Goal: Information Seeking & Learning: Learn about a topic

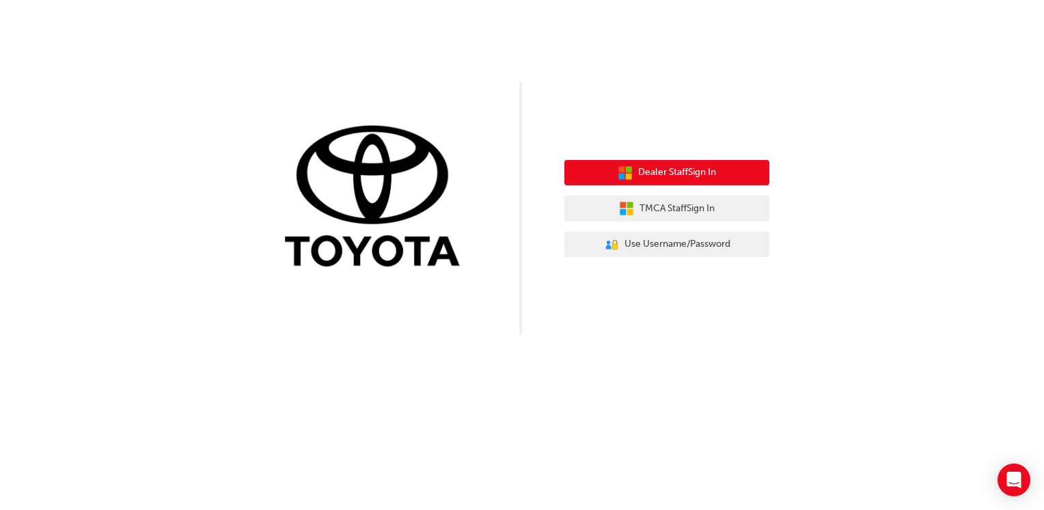
click at [699, 168] on span "Dealer Staff Sign In" at bounding box center [677, 173] width 78 height 16
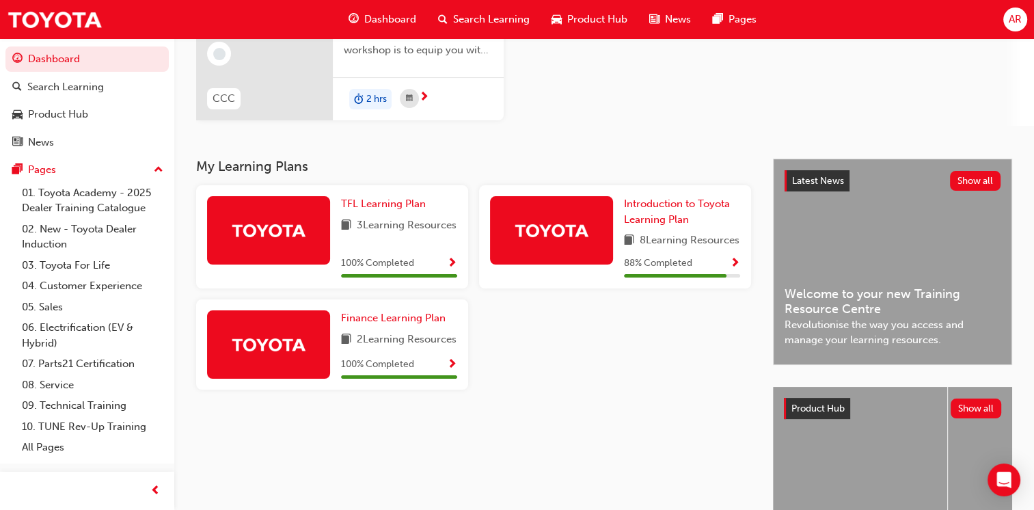
scroll to position [205, 0]
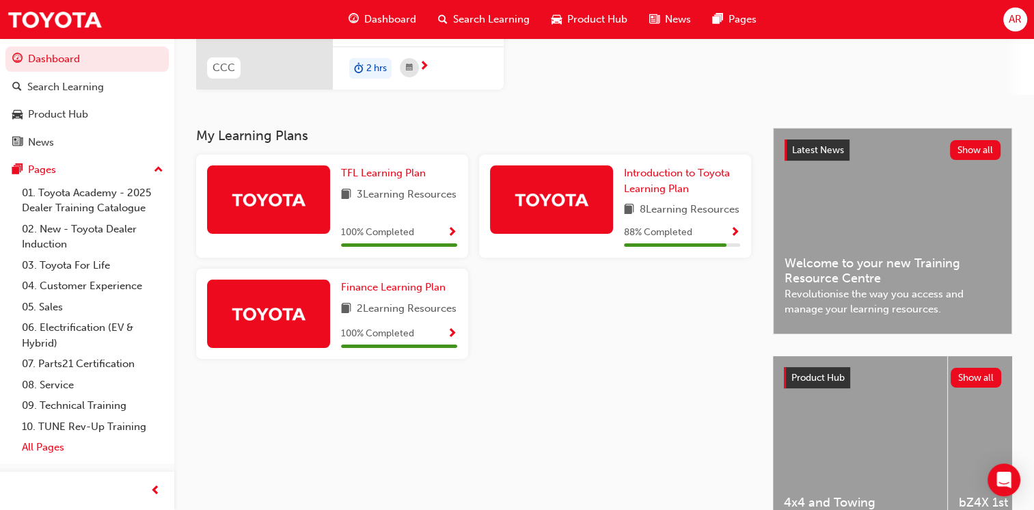
click at [52, 444] on link "All Pages" at bounding box center [92, 446] width 152 height 21
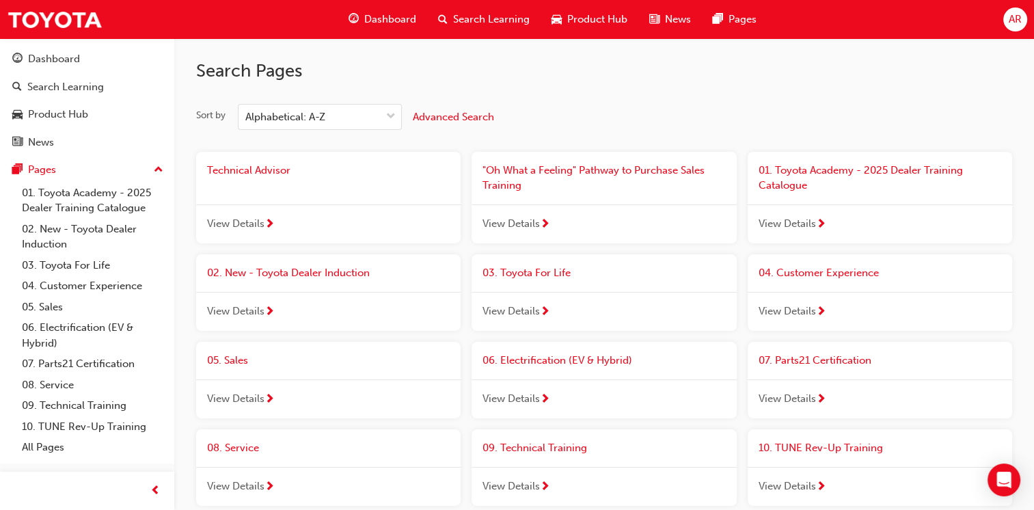
click at [247, 272] on span "02. New - Toyota Dealer Induction" at bounding box center [288, 272] width 163 height 12
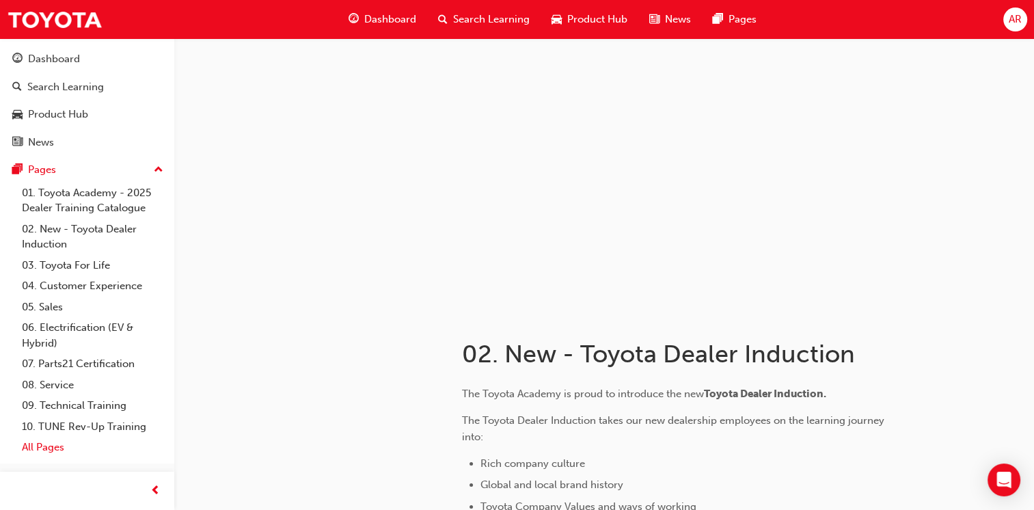
click at [47, 446] on link "All Pages" at bounding box center [92, 446] width 152 height 21
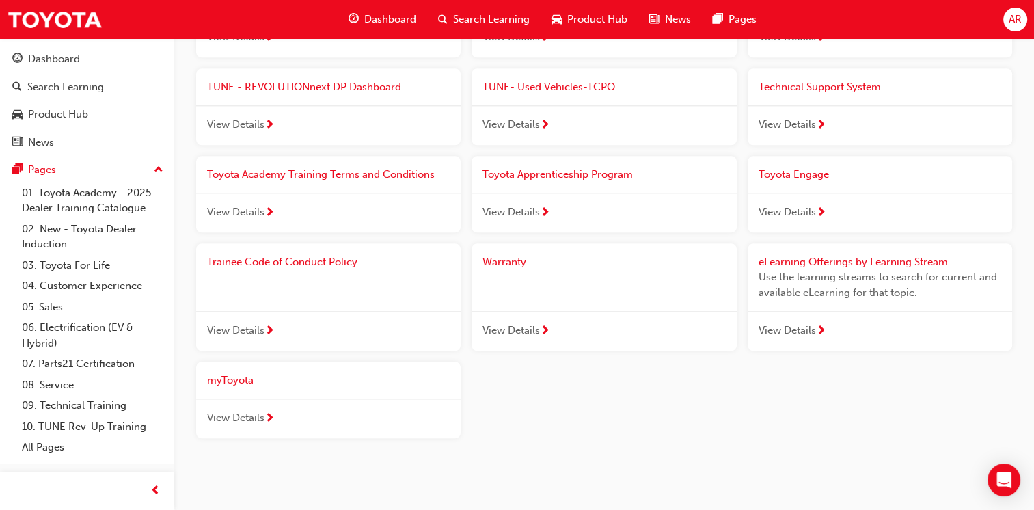
scroll to position [1495, 0]
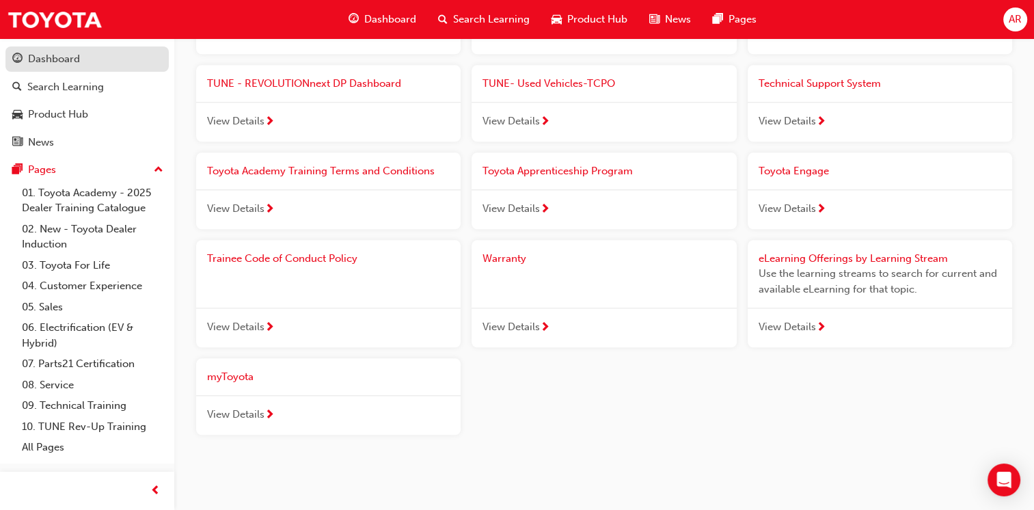
click at [54, 60] on div "Dashboard" at bounding box center [54, 59] width 52 height 16
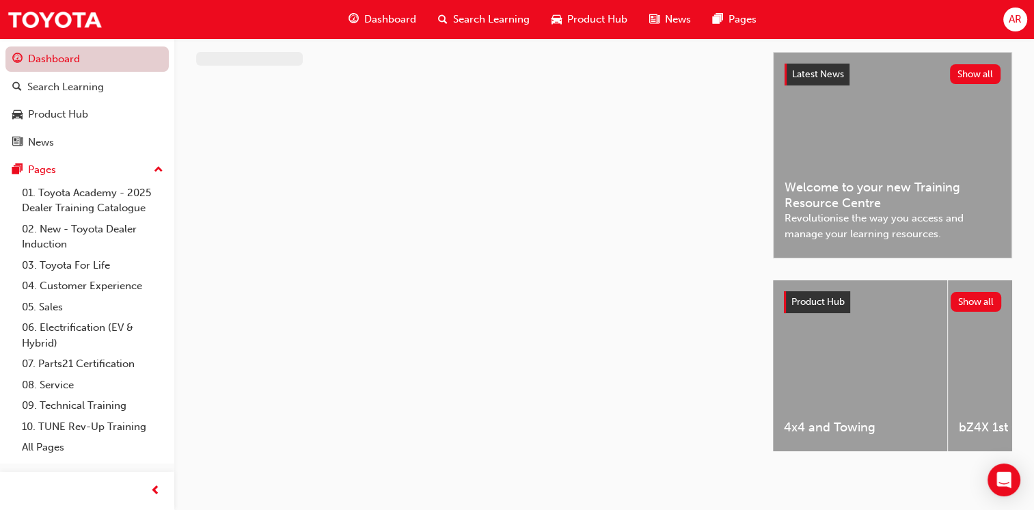
scroll to position [284, 0]
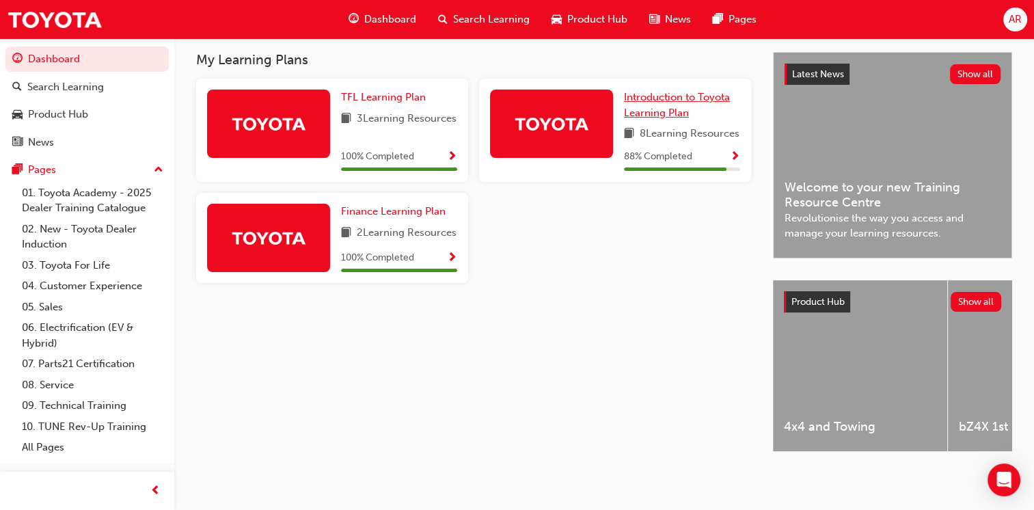
click at [643, 96] on span "Introduction to Toyota Learning Plan" at bounding box center [677, 105] width 106 height 28
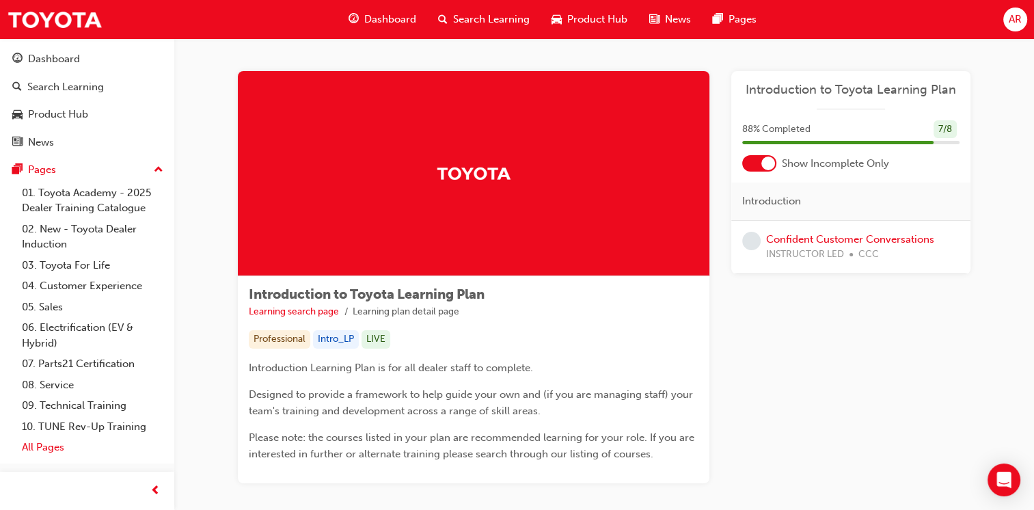
click at [25, 449] on link "All Pages" at bounding box center [92, 446] width 152 height 21
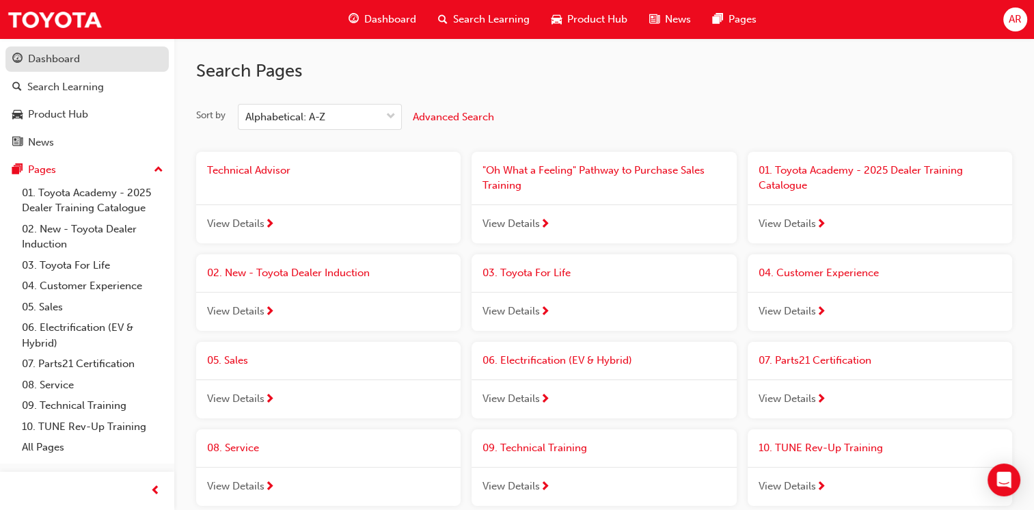
click at [74, 59] on div "Dashboard" at bounding box center [54, 59] width 52 height 16
